Goal: Find specific page/section

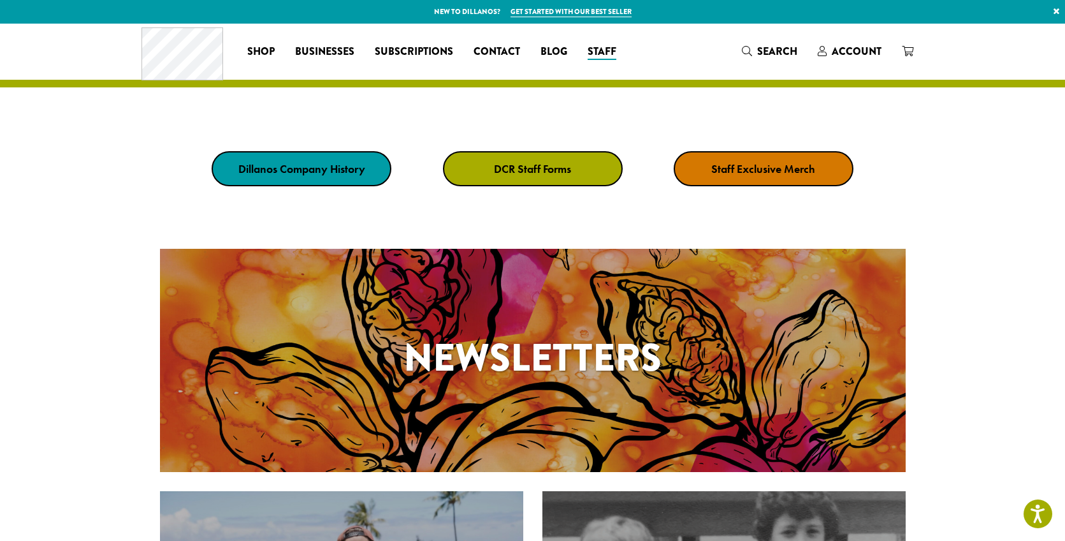
click at [530, 170] on strong "DCR Staff Forms" at bounding box center [532, 168] width 77 height 15
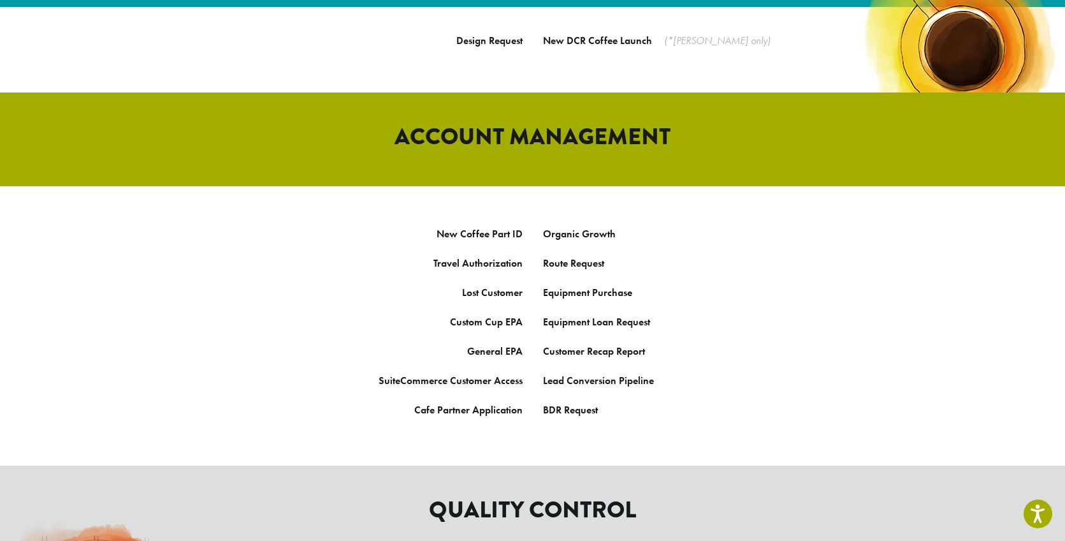
scroll to position [606, 0]
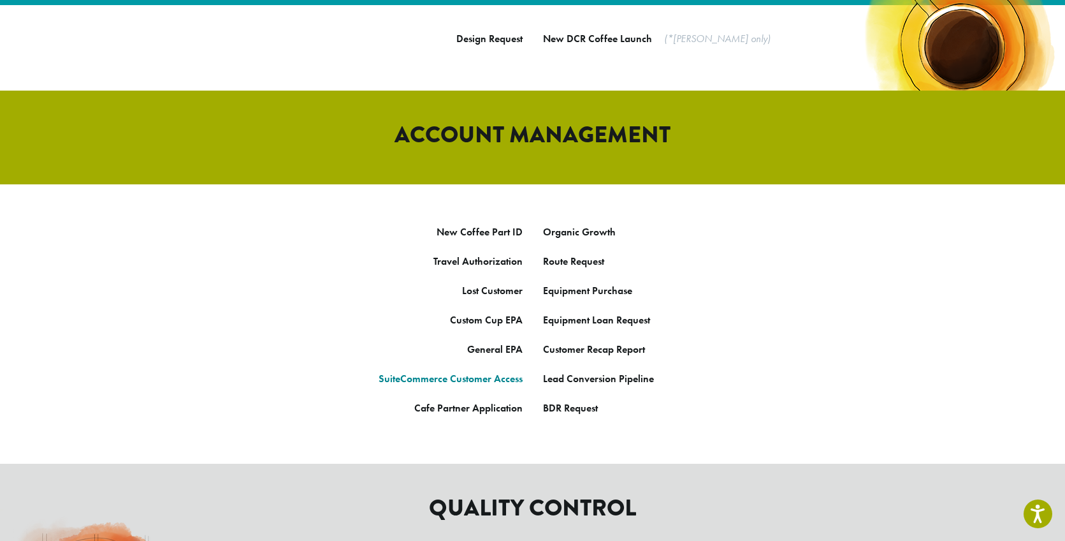
click at [502, 372] on link "SuiteCommerce Customer Access" at bounding box center [451, 378] width 144 height 13
